Goal: Task Accomplishment & Management: Complete application form

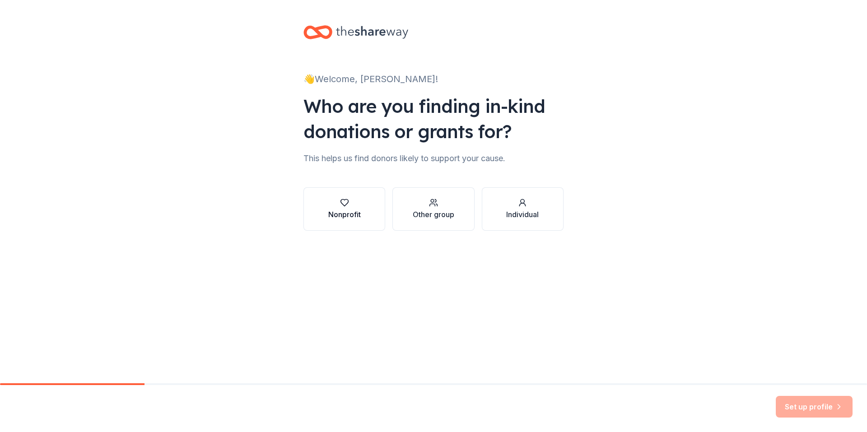
click at [340, 211] on div "Nonprofit" at bounding box center [344, 214] width 33 height 11
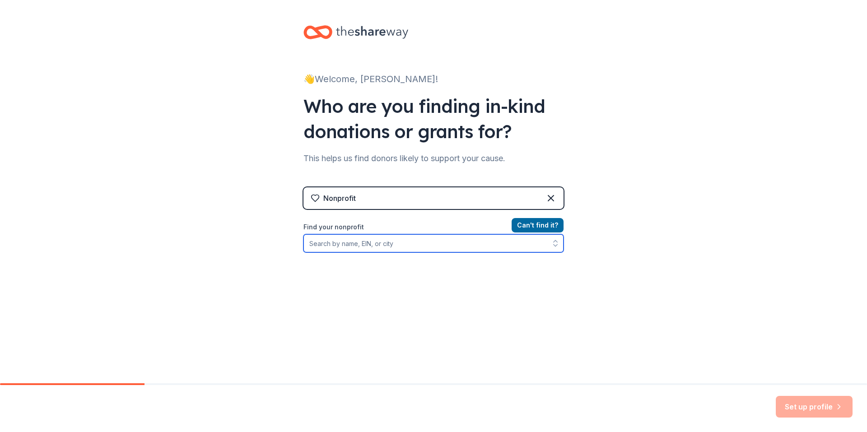
click at [359, 244] on input "Find your nonprofit" at bounding box center [433, 243] width 260 height 18
type input "[US_EMPLOYER_IDENTIFICATION_NUMBER]"
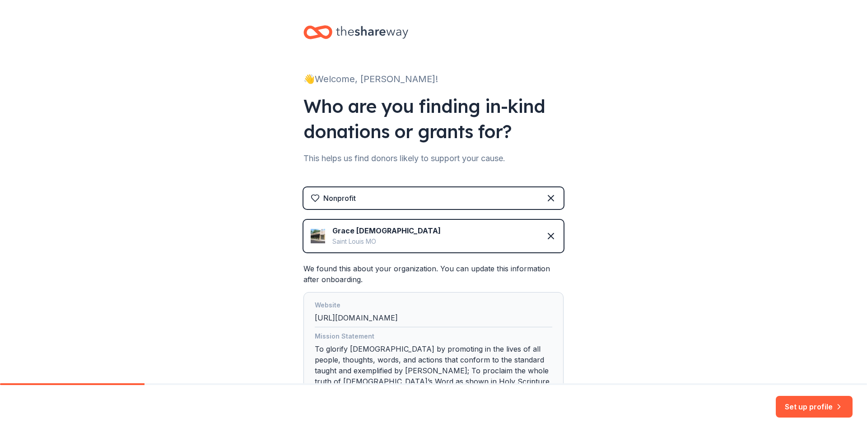
click at [437, 240] on div "Grace [DEMOGRAPHIC_DATA] [GEOGRAPHIC_DATA]" at bounding box center [433, 236] width 260 height 33
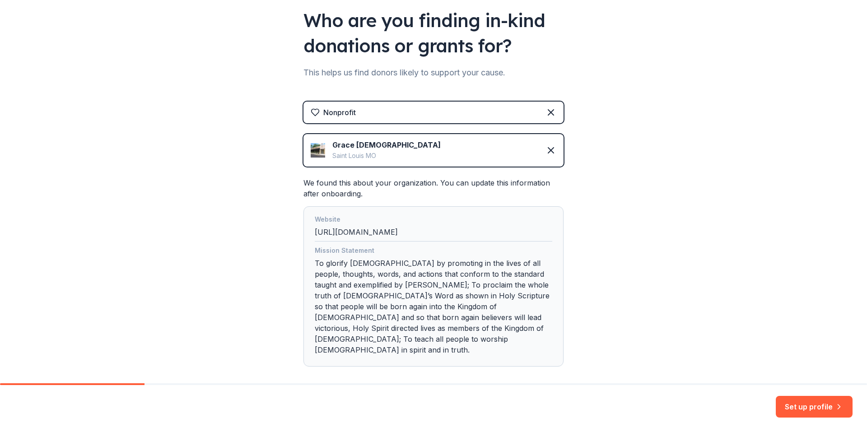
scroll to position [109, 0]
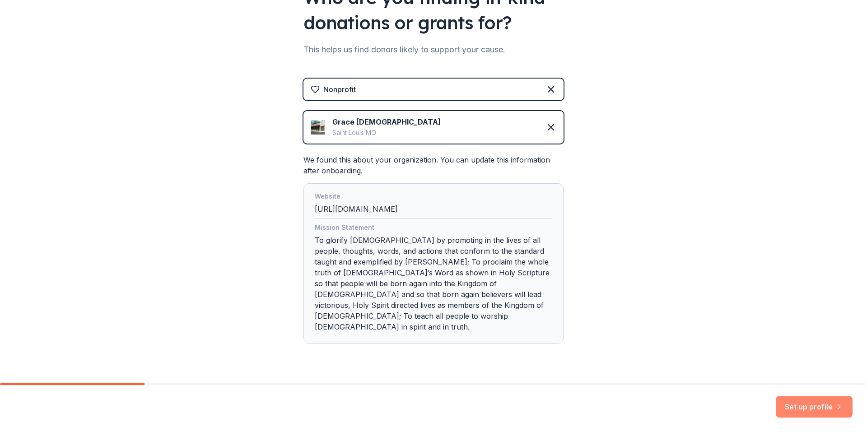
click at [807, 406] on button "Set up profile" at bounding box center [814, 407] width 77 height 22
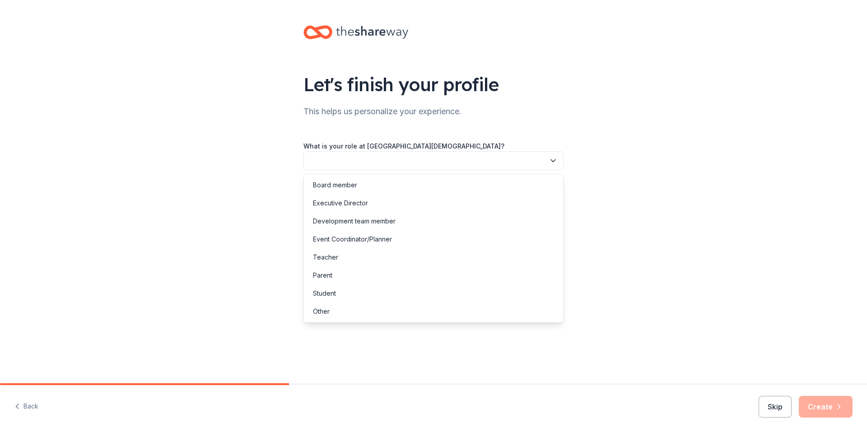
click at [553, 160] on icon "button" at bounding box center [553, 160] width 9 height 9
click at [345, 219] on div "Development team member" at bounding box center [354, 221] width 83 height 11
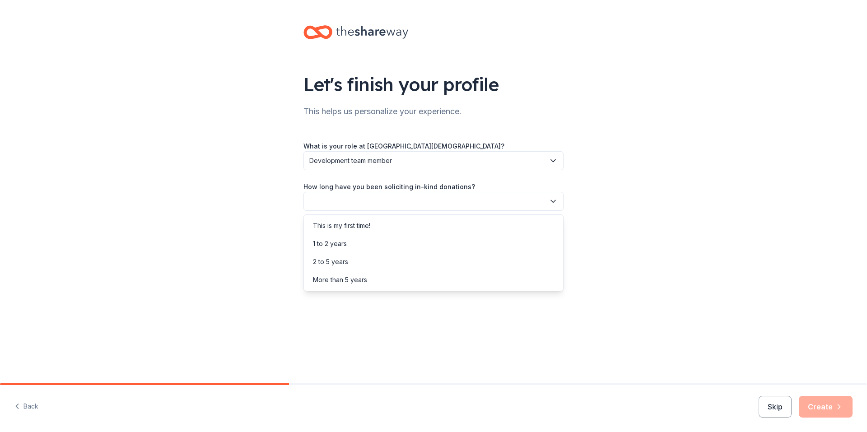
click at [553, 202] on icon "button" at bounding box center [553, 201] width 9 height 9
click at [342, 258] on div "2 to 5 years" at bounding box center [330, 261] width 35 height 11
click at [386, 240] on button "button" at bounding box center [433, 242] width 260 height 19
click at [342, 283] on div "Online search" at bounding box center [333, 284] width 41 height 11
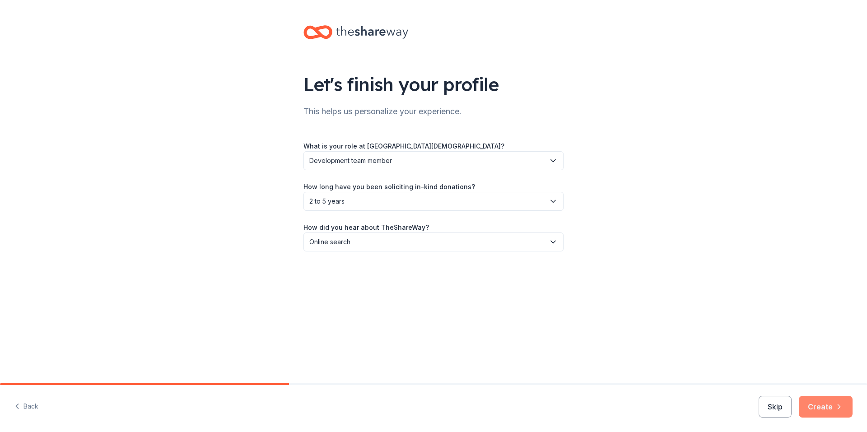
click at [829, 402] on button "Create" at bounding box center [826, 407] width 54 height 22
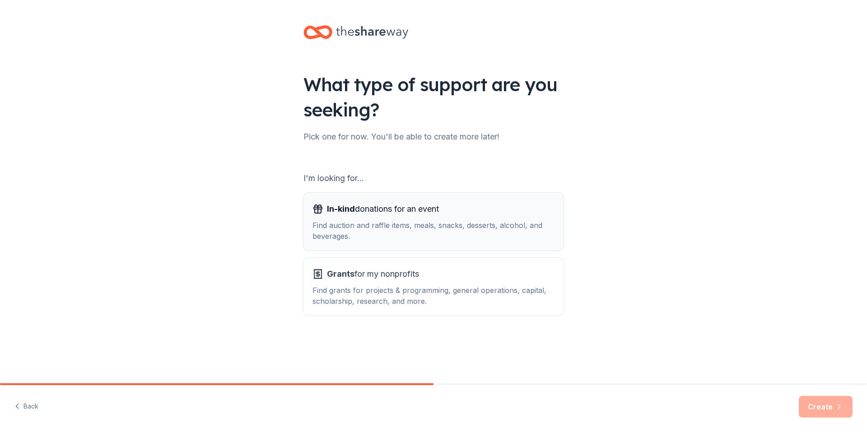
click at [379, 229] on div "Find auction and raffle items, meals, snacks, desserts, alcohol, and beverages." at bounding box center [433, 231] width 242 height 22
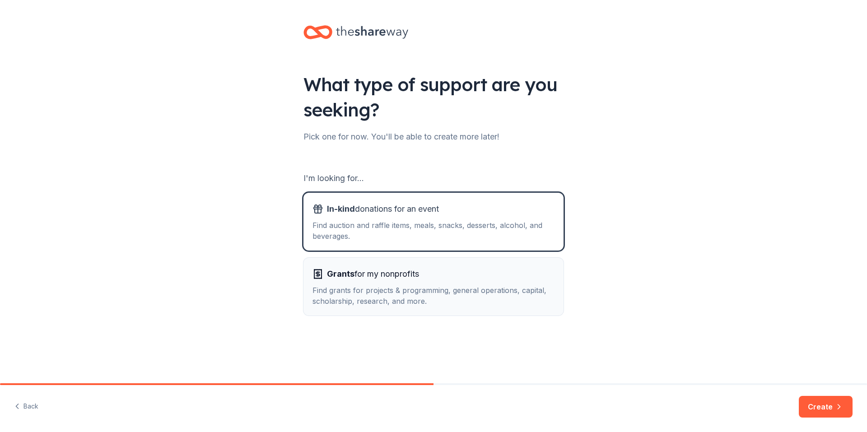
click at [428, 291] on div "Find grants for projects & programming, general operations, capital, scholarshi…" at bounding box center [433, 296] width 242 height 22
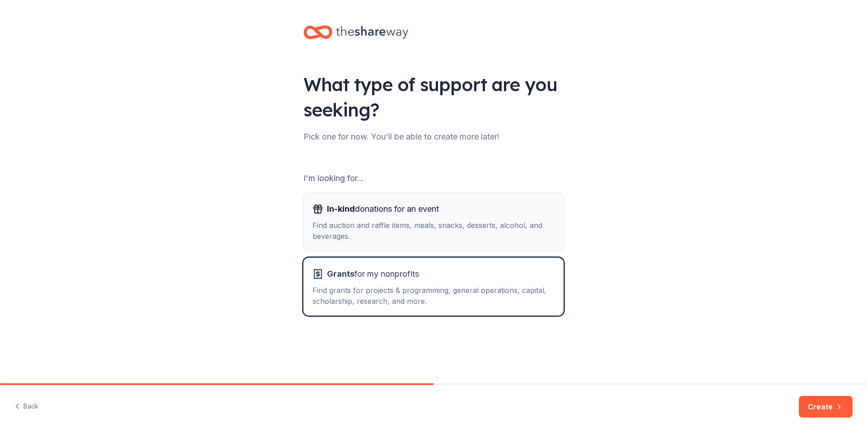
click at [438, 209] on span "In-kind donations for an event" at bounding box center [383, 209] width 112 height 14
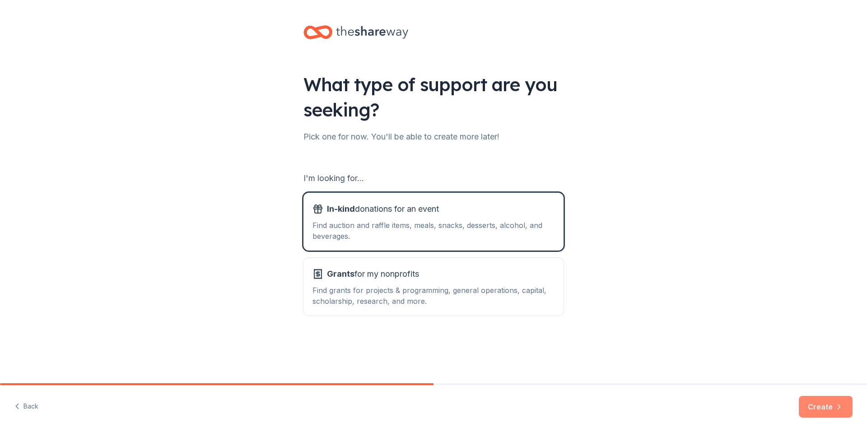
click at [818, 405] on button "Create" at bounding box center [826, 407] width 54 height 22
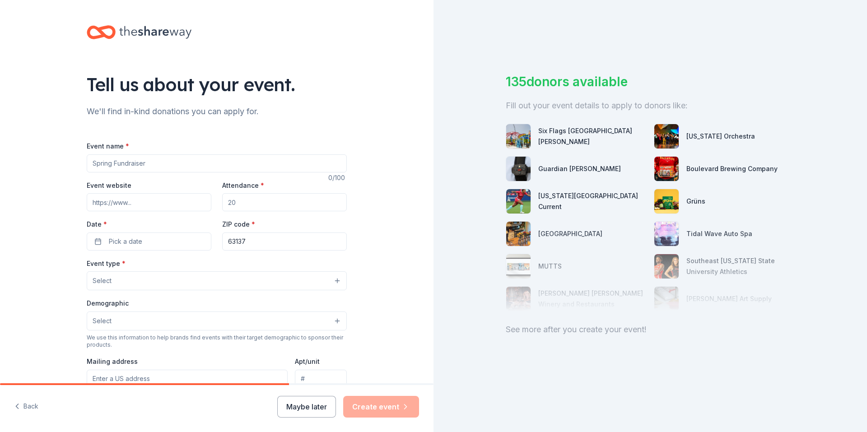
click at [136, 163] on input "Event name *" at bounding box center [217, 163] width 260 height 18
type input "Christmas Toy Event"
click at [238, 205] on input "Attendance *" at bounding box center [284, 202] width 125 height 18
type input "700"
click at [140, 239] on button "Pick a date" at bounding box center [149, 242] width 125 height 18
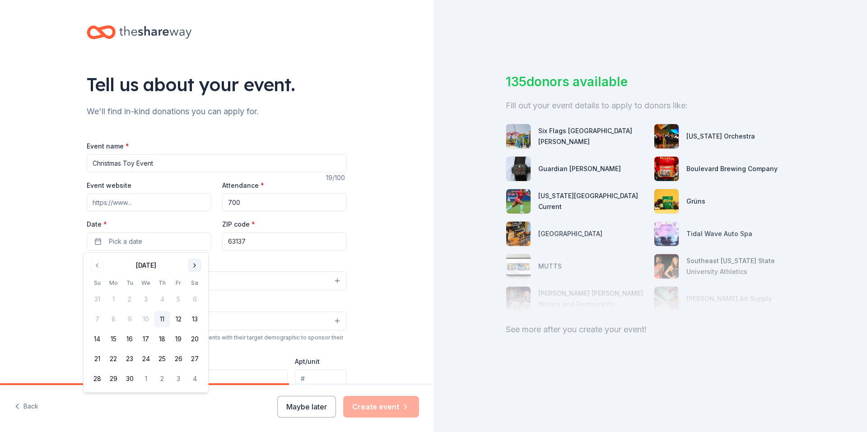
click at [194, 262] on button "Go to next month" at bounding box center [194, 265] width 13 height 13
click at [100, 359] on button "21" at bounding box center [97, 359] width 16 height 16
click at [386, 258] on div "Tell us about your event. We'll find in-kind donations you can apply for. Event…" at bounding box center [216, 300] width 433 height 601
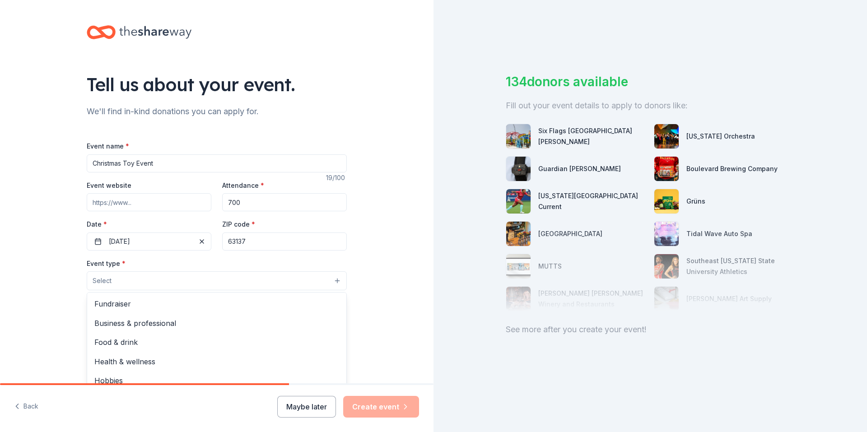
click at [119, 283] on button "Select" at bounding box center [217, 280] width 260 height 19
click at [169, 324] on span "Business & professional" at bounding box center [216, 323] width 245 height 12
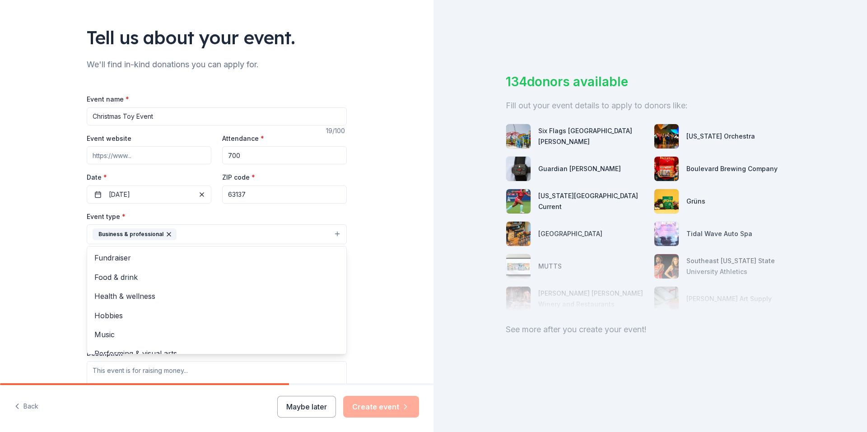
scroll to position [135, 0]
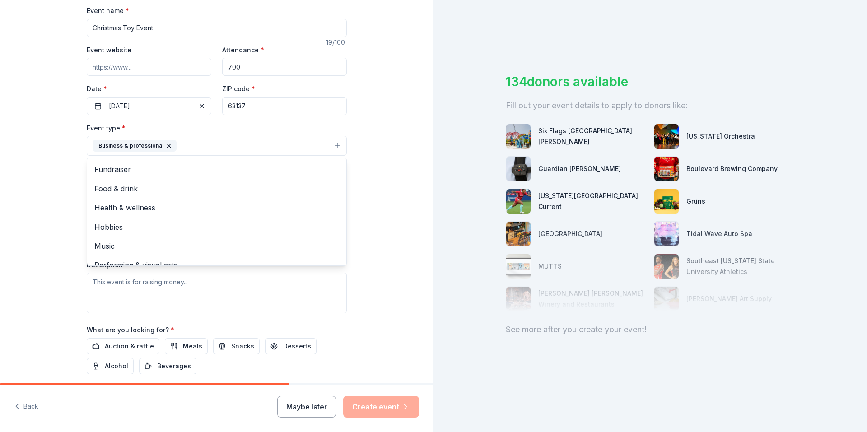
click at [381, 276] on div "Tell us about your event. We'll find in-kind donations you can apply for. Event…" at bounding box center [216, 166] width 433 height 602
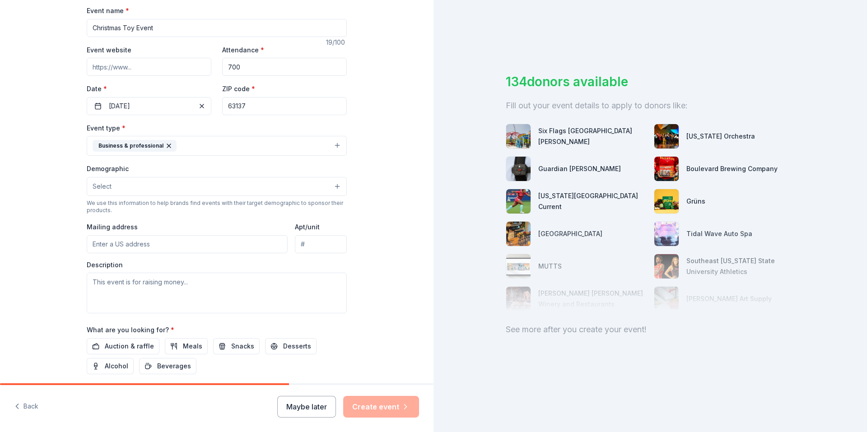
click at [130, 181] on button "Select" at bounding box center [217, 186] width 260 height 19
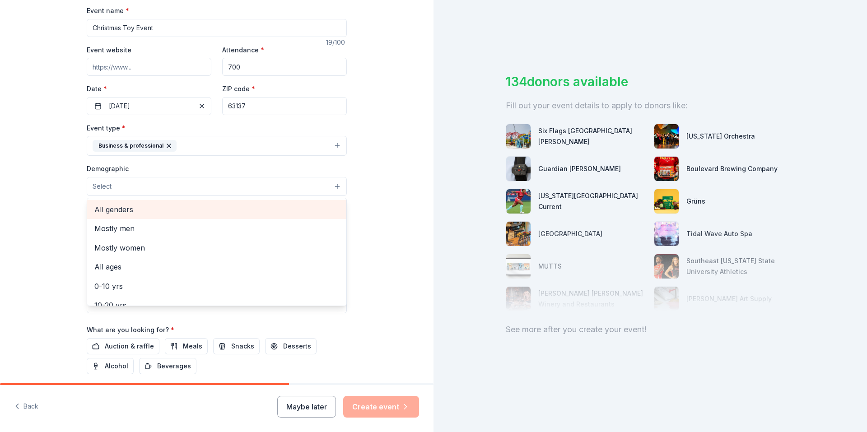
click at [124, 211] on span "All genders" at bounding box center [216, 210] width 245 height 12
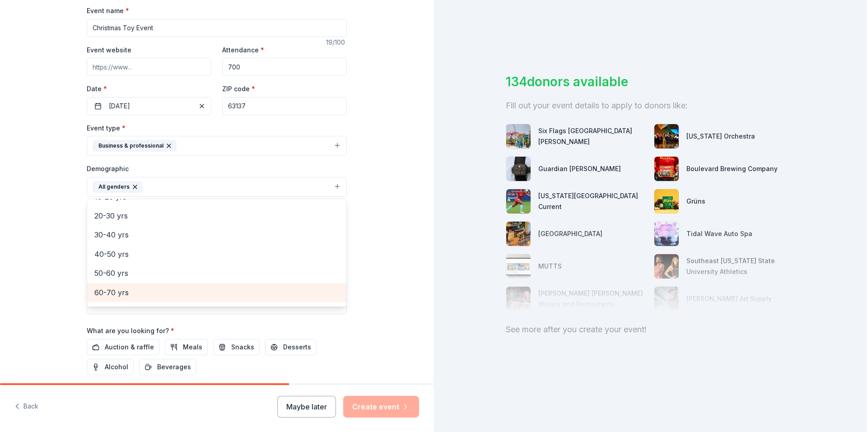
scroll to position [45, 0]
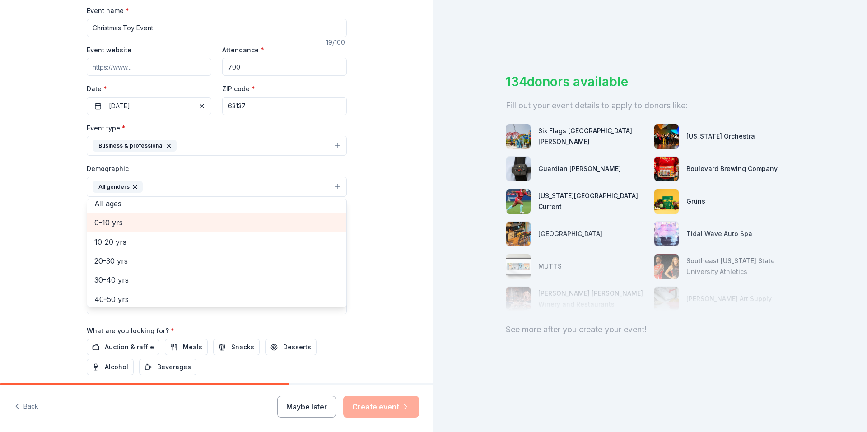
click at [113, 221] on span "0-10 yrs" at bounding box center [216, 223] width 245 height 12
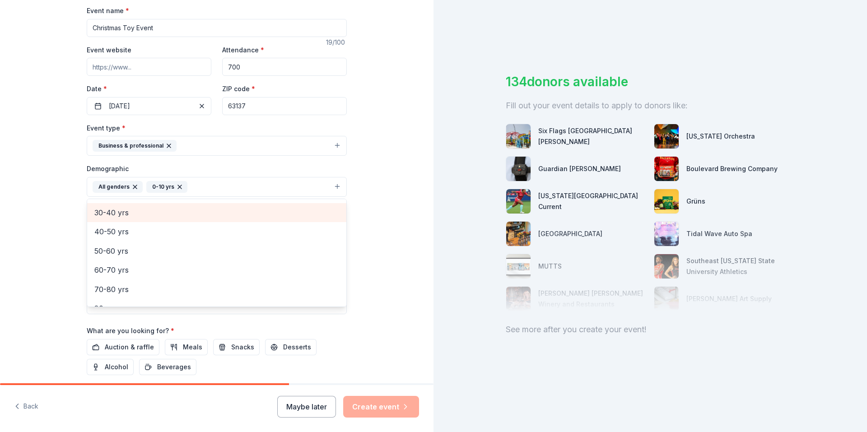
scroll to position [107, 0]
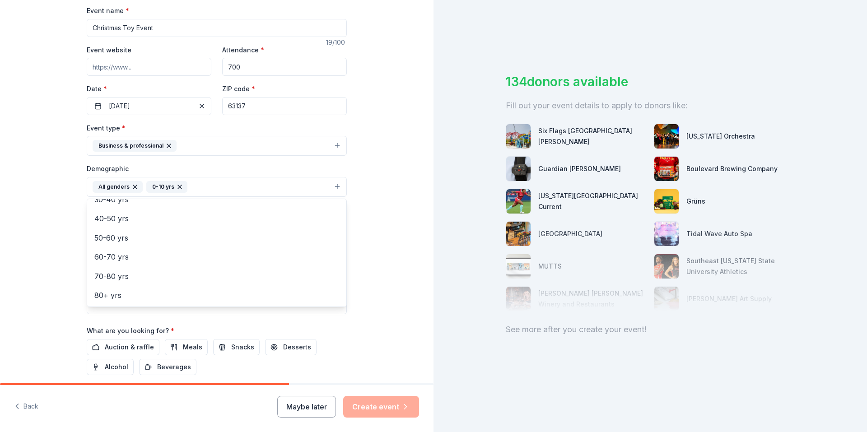
click at [364, 280] on div "Tell us about your event. We'll find in-kind donations you can apply for. Event…" at bounding box center [216, 166] width 433 height 603
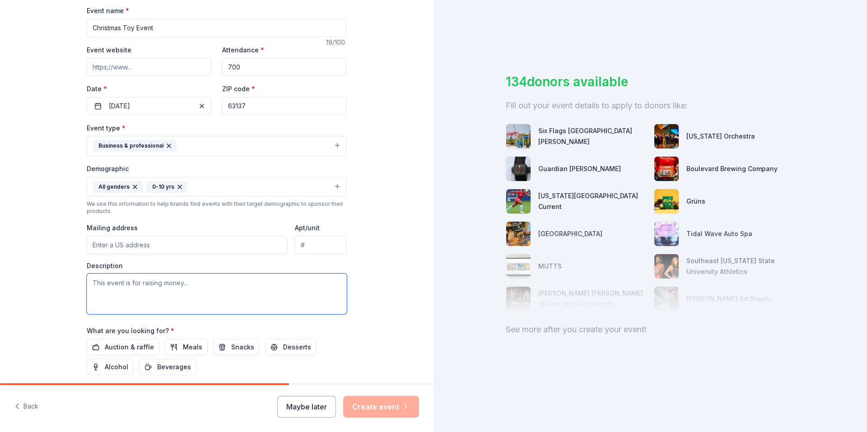
click at [148, 287] on textarea at bounding box center [217, 294] width 260 height 41
type textarea "This event is to receive items for the children"
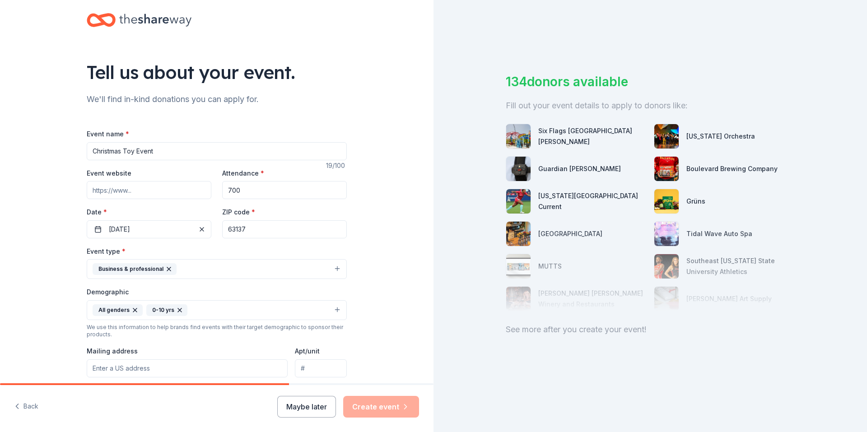
scroll to position [0, 0]
